Goal: Information Seeking & Learning: Understand process/instructions

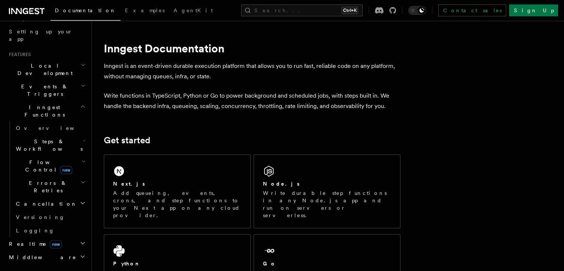
scroll to position [148, 0]
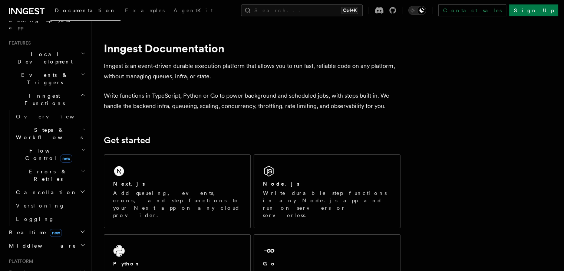
click at [31, 269] on span "Deployment" at bounding box center [27, 272] width 43 height 7
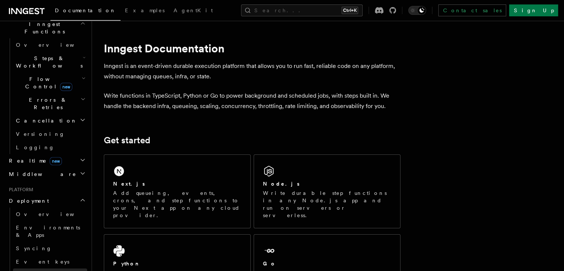
scroll to position [223, 0]
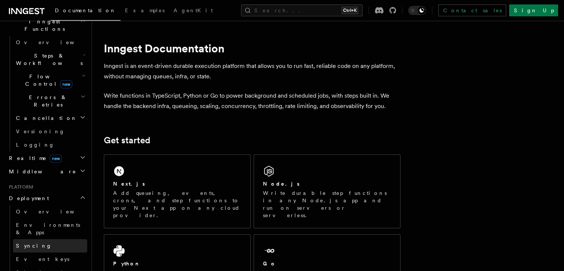
click at [29, 243] on span "Syncing" at bounding box center [34, 246] width 36 height 6
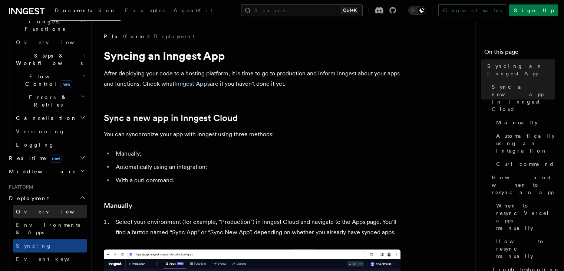
click at [38, 208] on span "Overview" at bounding box center [54, 211] width 76 height 6
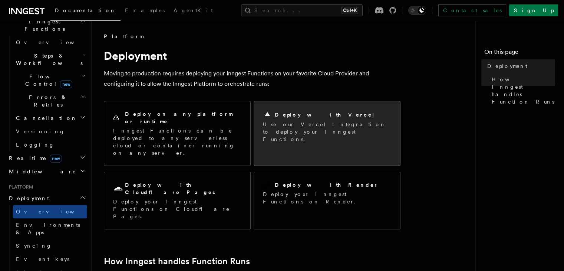
click at [306, 119] on div "Deploy with Vercel Use our Vercel Integration to deploy your Inngest Functions." at bounding box center [327, 126] width 128 height 33
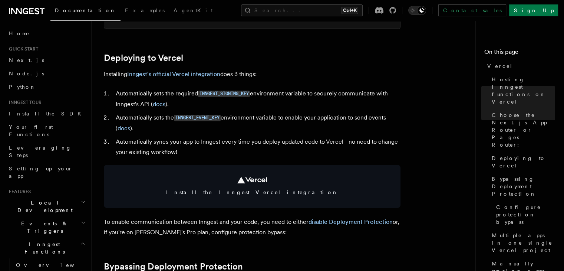
scroll to position [334, 0]
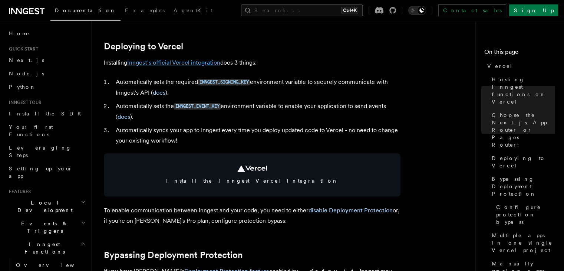
click at [179, 60] on link "Inngest's official Vercel integration" at bounding box center [173, 62] width 93 height 7
